Goal: Transaction & Acquisition: Purchase product/service

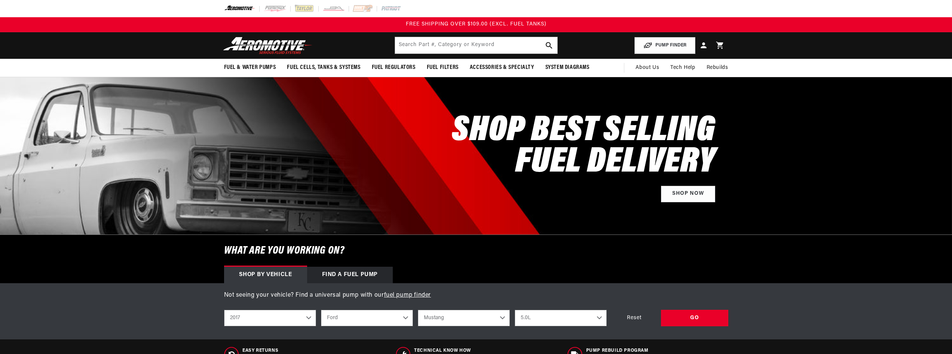
select select "2017"
select select "Ford"
select select "Mustang"
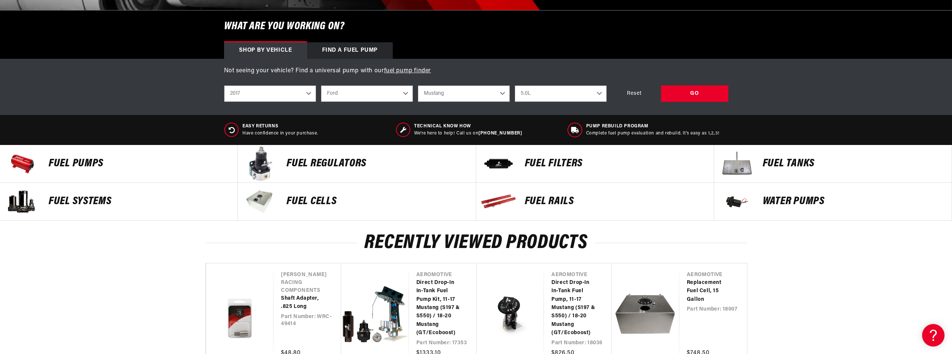
scroll to position [225, 0]
click at [704, 93] on div "GO" at bounding box center [694, 93] width 67 height 17
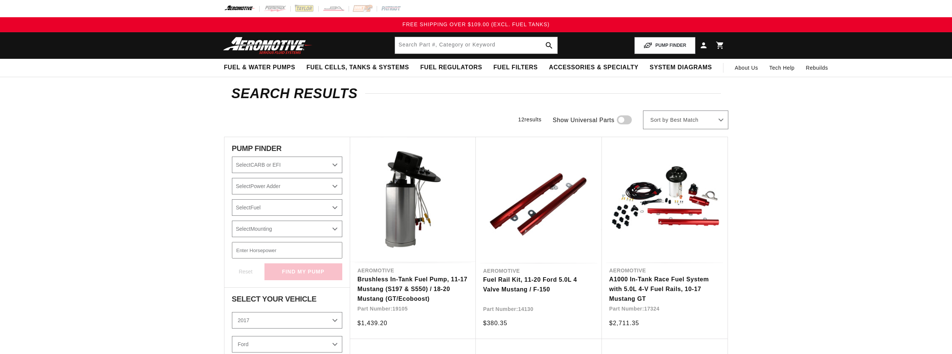
select select "2017"
select select "Ford"
select select "Mustang"
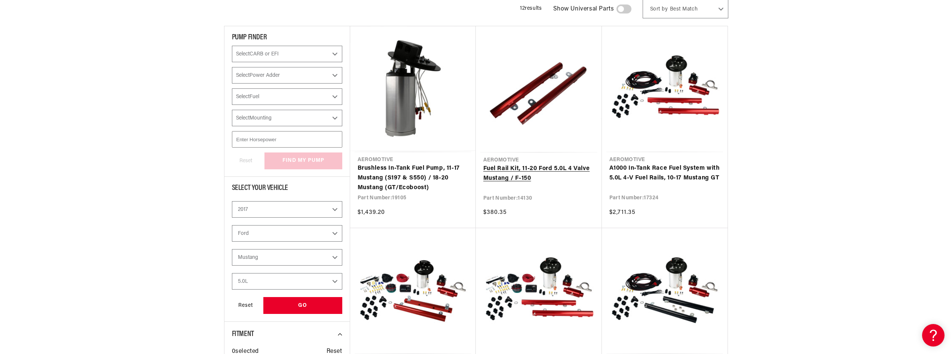
scroll to position [112, 0]
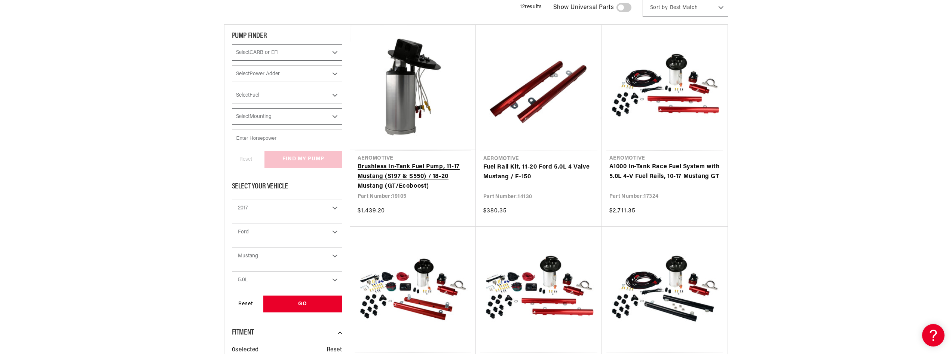
click at [409, 180] on link "Brushless In-Tank Fuel Pump, 11-17 Mustang (S197 & S550) / 18-20 Mustang (GT/Ec…" at bounding box center [413, 176] width 111 height 29
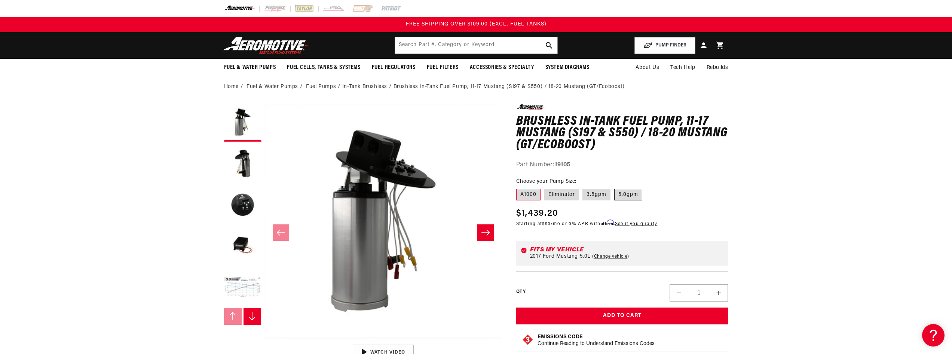
click at [635, 196] on label "5.0gpm" at bounding box center [628, 195] width 28 height 12
click at [615, 187] on input "5.0gpm" at bounding box center [614, 187] width 0 height 0
radio input "true"
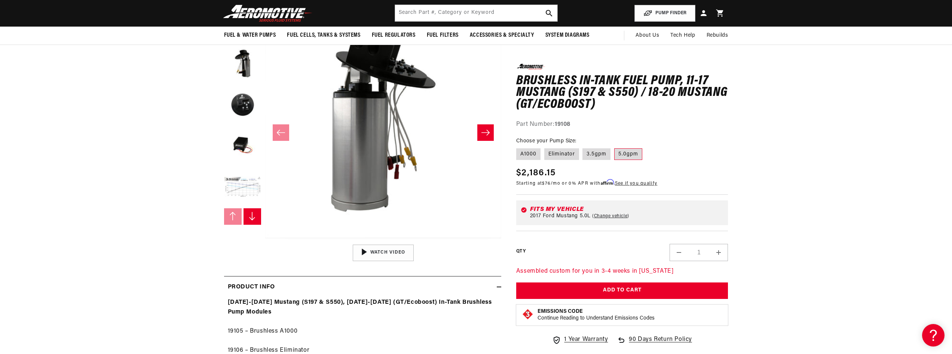
scroll to position [75, 0]
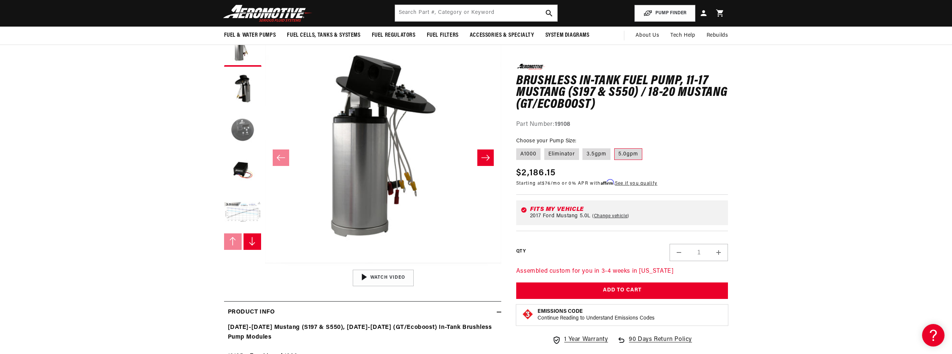
click at [246, 138] on button "Load image 3 in gallery view" at bounding box center [242, 130] width 37 height 37
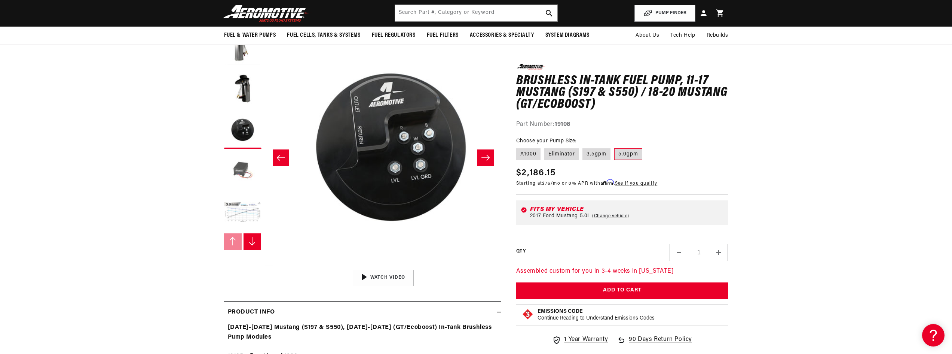
scroll to position [0, 473]
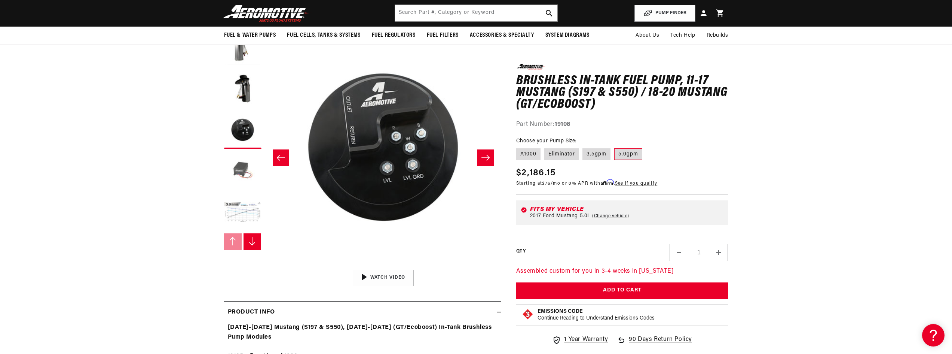
click at [239, 173] on button "Load image 4 in gallery view" at bounding box center [242, 171] width 37 height 37
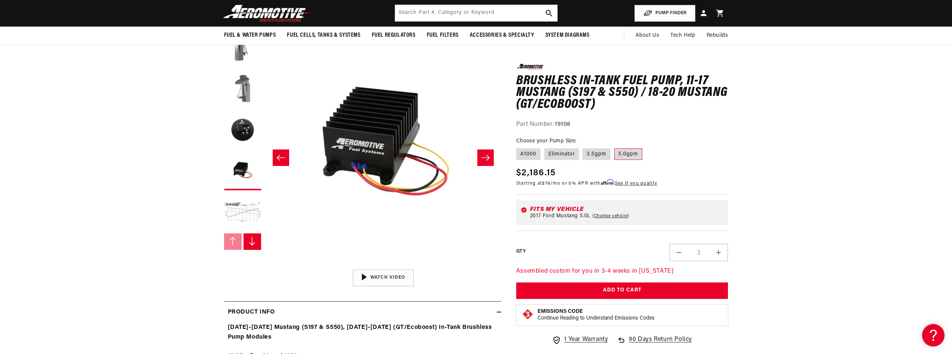
click at [244, 81] on button "Load image 2 in gallery view" at bounding box center [242, 88] width 37 height 37
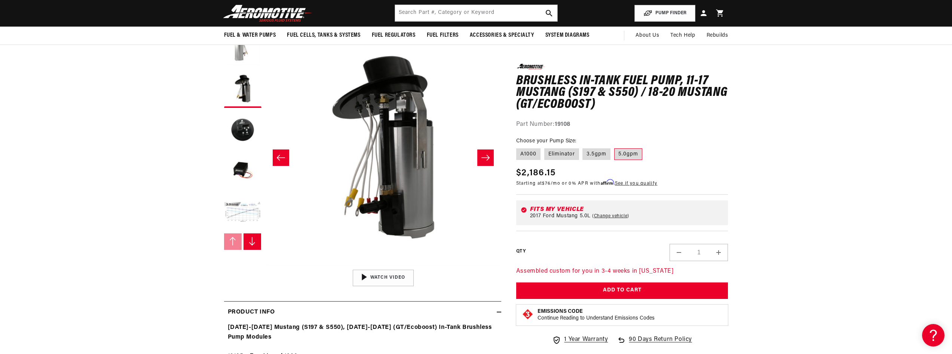
click at [242, 58] on button "Load image 1 in gallery view" at bounding box center [242, 47] width 37 height 37
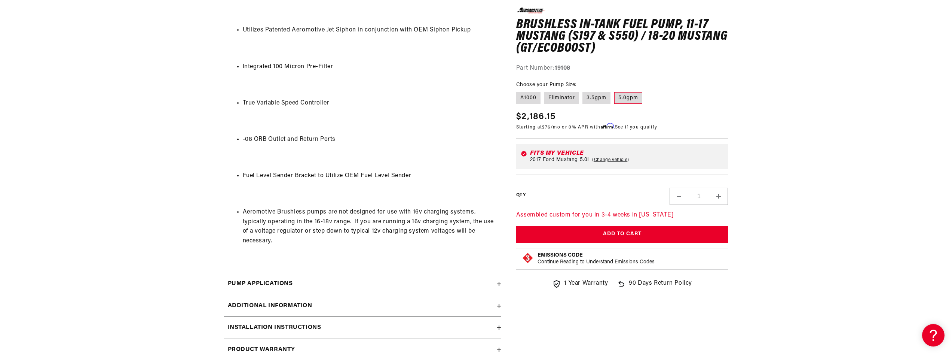
scroll to position [711, 0]
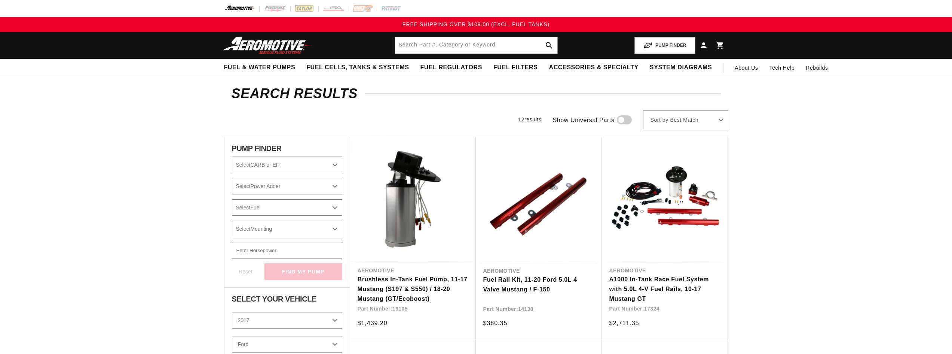
select select "2017"
select select "Ford"
select select "Mustang"
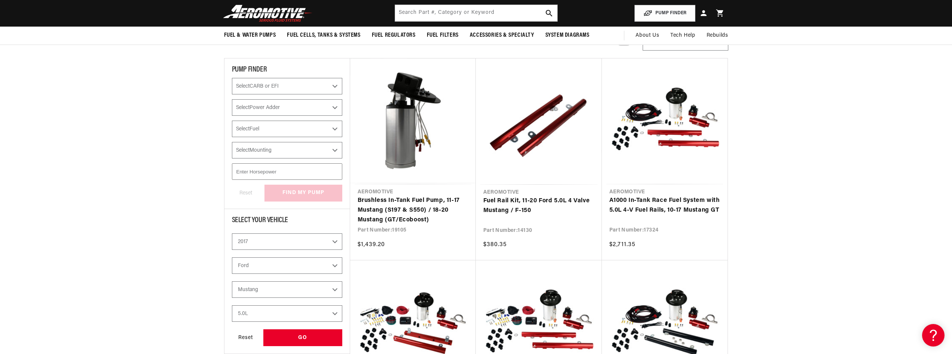
scroll to position [75, 0]
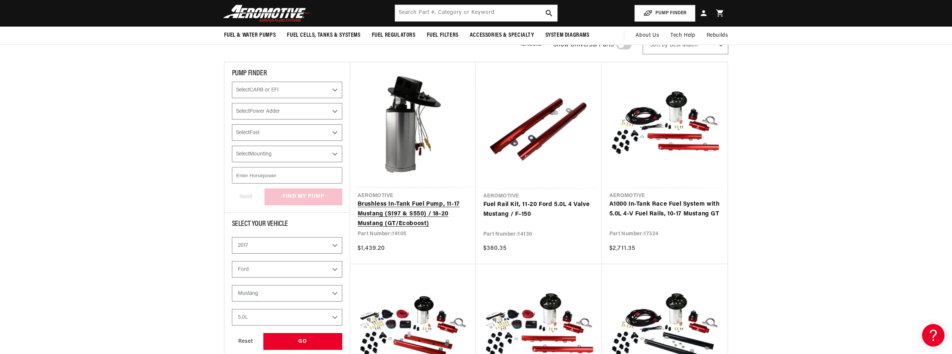
click at [418, 213] on link "Brushless In-Tank Fuel Pump, 11-17 Mustang (S197 & S550) / 18-20 Mustang (GT/Ec…" at bounding box center [413, 213] width 111 height 29
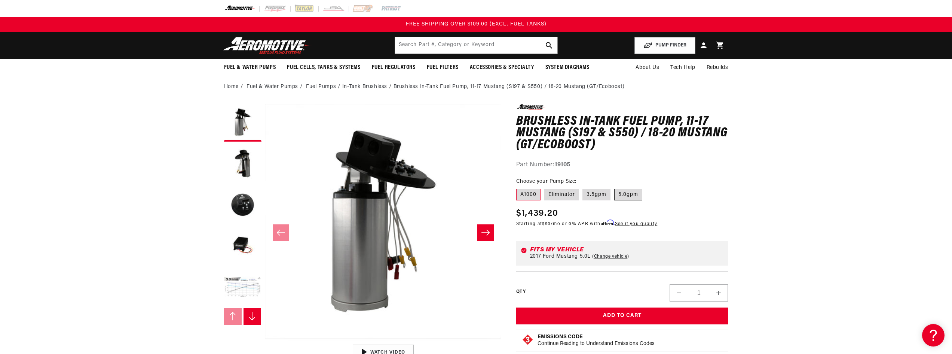
click at [634, 193] on label "5.0gpm" at bounding box center [628, 195] width 28 height 12
click at [615, 187] on input "5.0gpm" at bounding box center [614, 187] width 0 height 0
radio input "true"
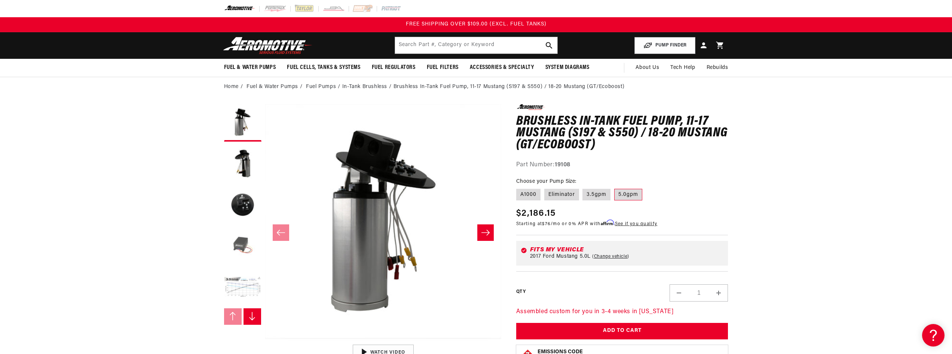
click at [248, 242] on button "Load image 4 in gallery view" at bounding box center [242, 246] width 37 height 37
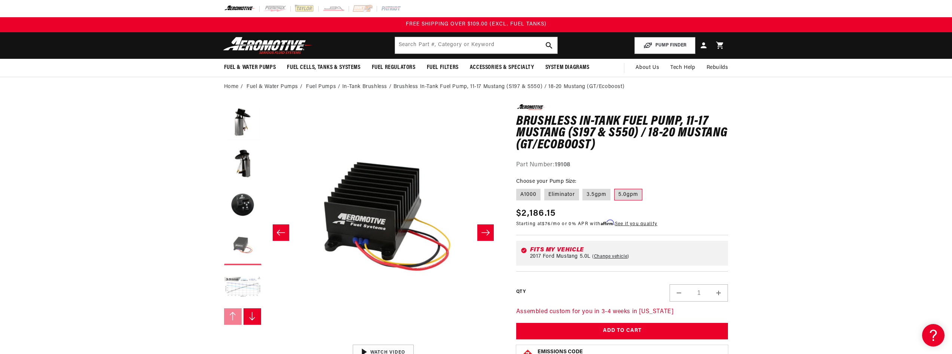
scroll to position [0, 709]
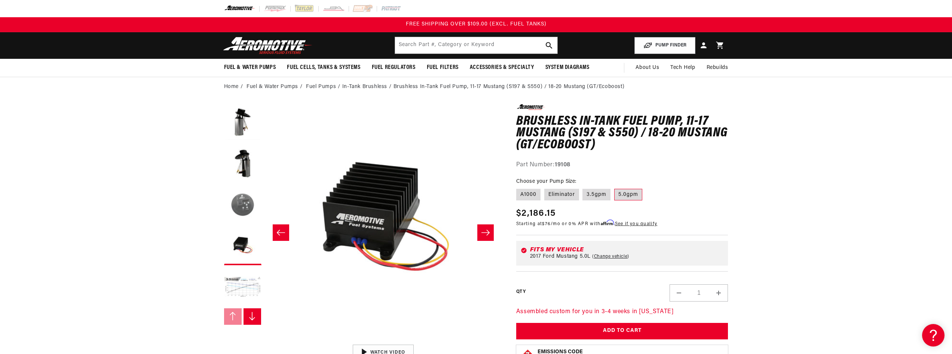
click at [249, 204] on button "Load image 3 in gallery view" at bounding box center [242, 204] width 37 height 37
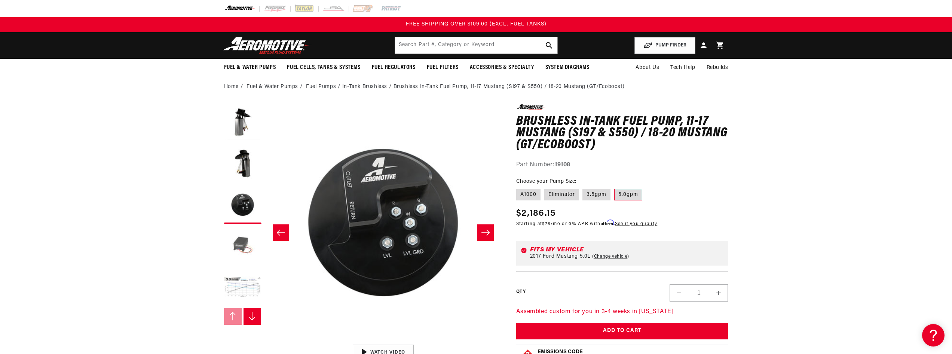
click at [247, 240] on button "Load image 4 in gallery view" at bounding box center [242, 246] width 37 height 37
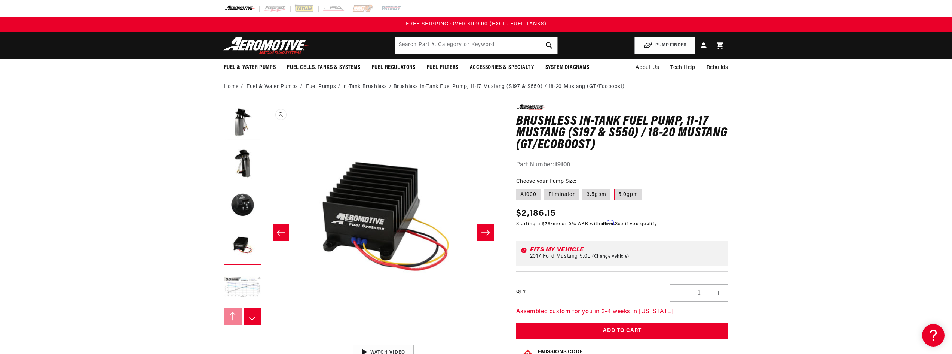
scroll to position [0, 709]
click at [265, 340] on button "Open media 4 in modal" at bounding box center [265, 340] width 0 height 0
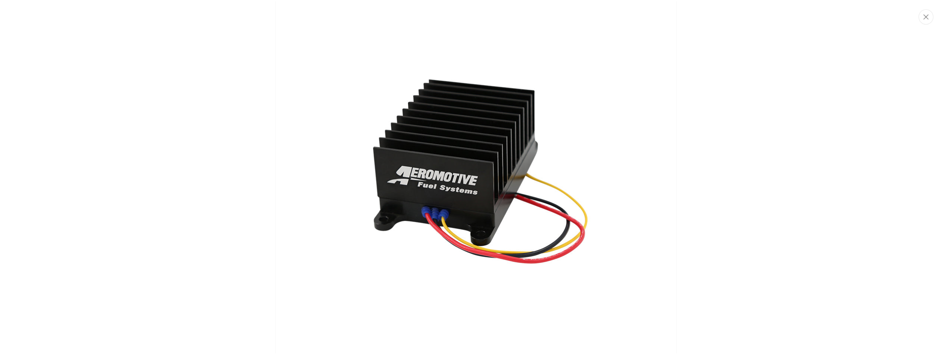
scroll to position [1262, 0]
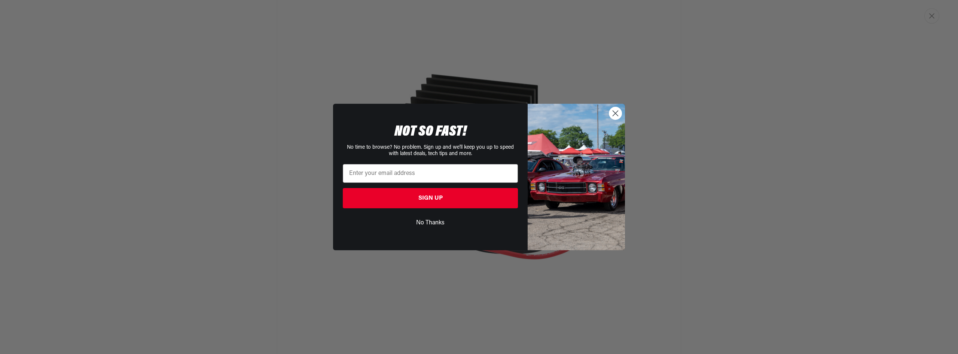
click at [613, 116] on circle "Close dialog" at bounding box center [615, 113] width 12 height 12
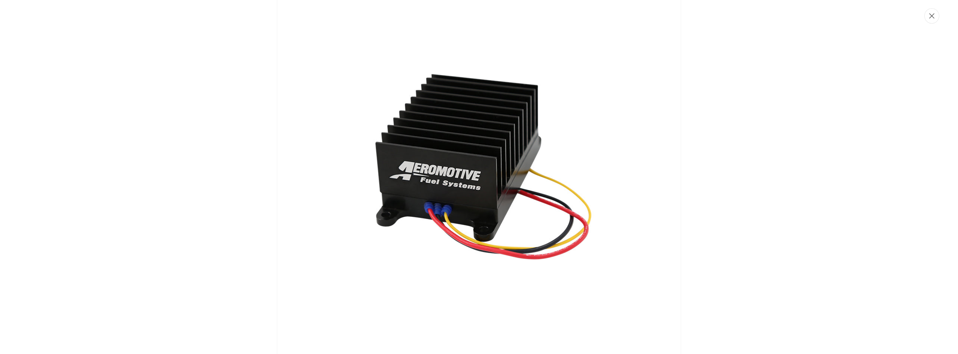
click at [932, 18] on icon "Close" at bounding box center [931, 16] width 5 height 6
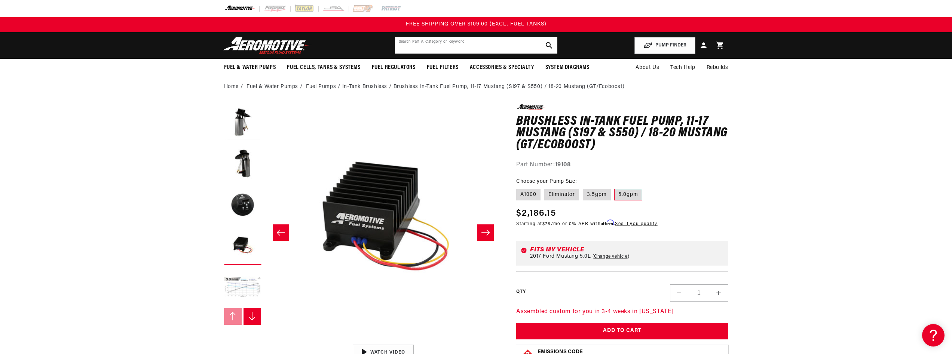
click at [436, 45] on input "text" at bounding box center [476, 45] width 162 height 16
type input "tvs brushless controller"
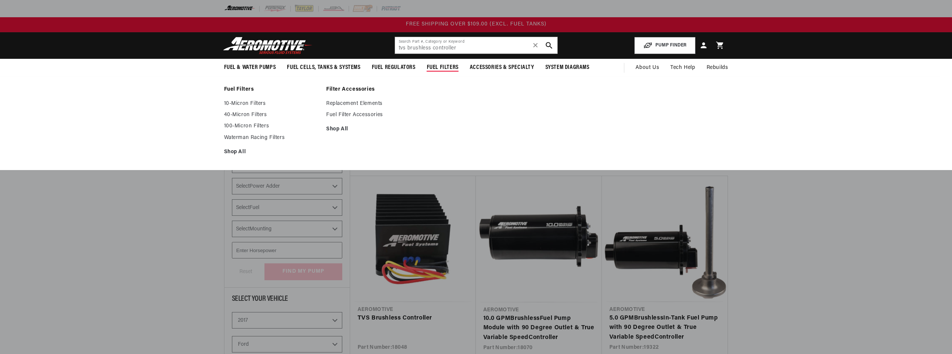
select select "2017"
select select "Ford"
select select "Mustang"
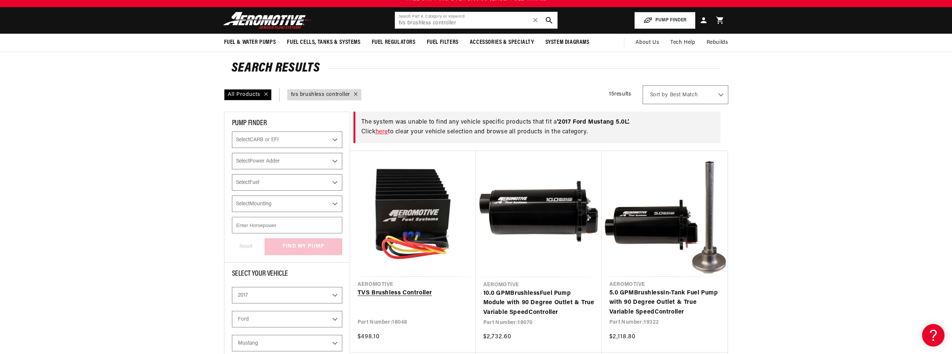
scroll to position [75, 0]
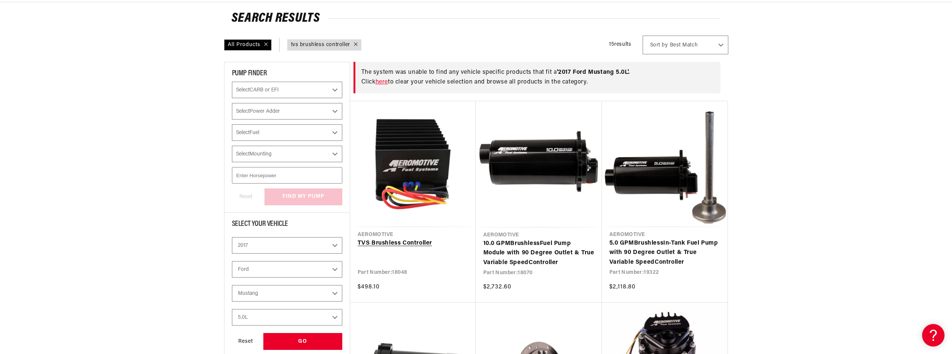
click at [412, 243] on link "TVS Brushless Controller" at bounding box center [413, 243] width 111 height 10
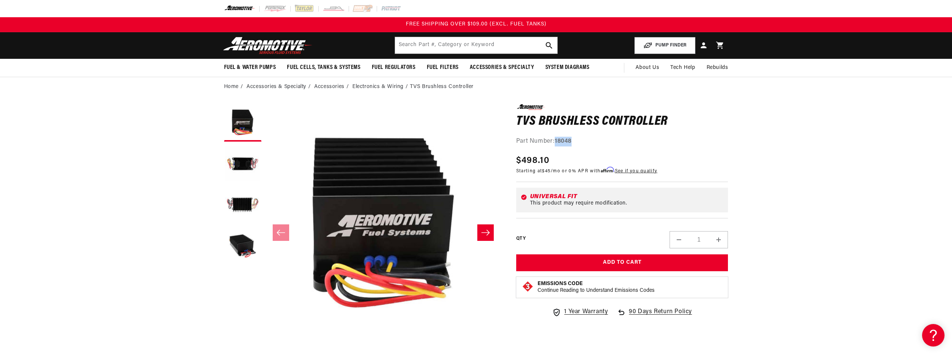
drag, startPoint x: 575, startPoint y: 139, endPoint x: 557, endPoint y: 142, distance: 18.2
click at [557, 142] on div "Part Number: 18048" at bounding box center [622, 142] width 212 height 10
copy strong "18048"
